Goal: Find specific page/section: Find specific page/section

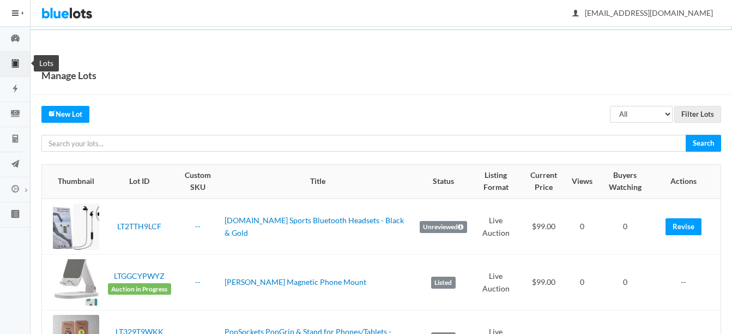
click at [17, 67] on icon "clipboard" at bounding box center [15, 63] width 7 height 8
click at [14, 111] on icon "cash" at bounding box center [15, 113] width 9 height 7
